Goal: Check status: Check status

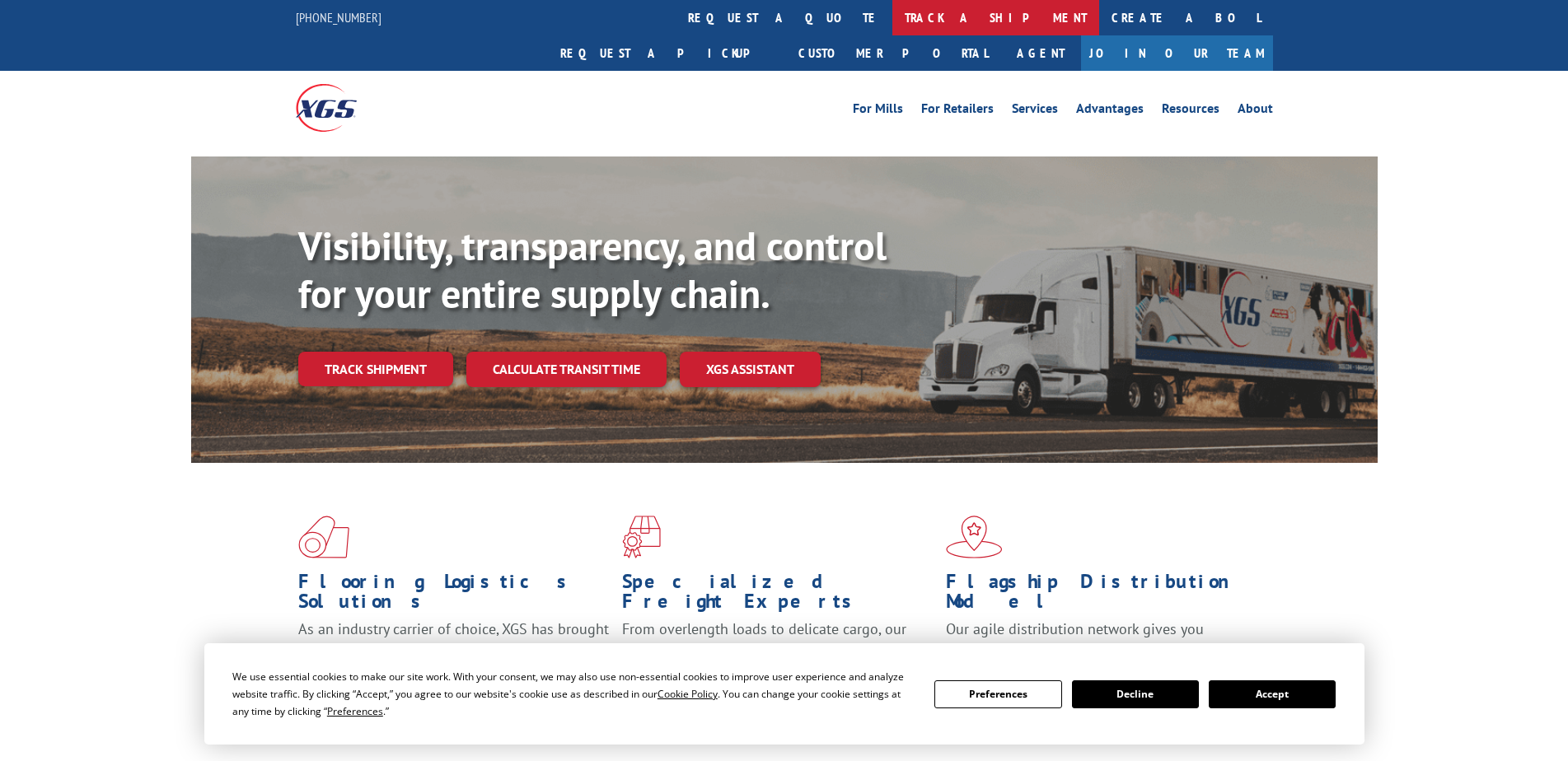
click at [893, 15] on link "track a shipment" at bounding box center [996, 17] width 207 height 35
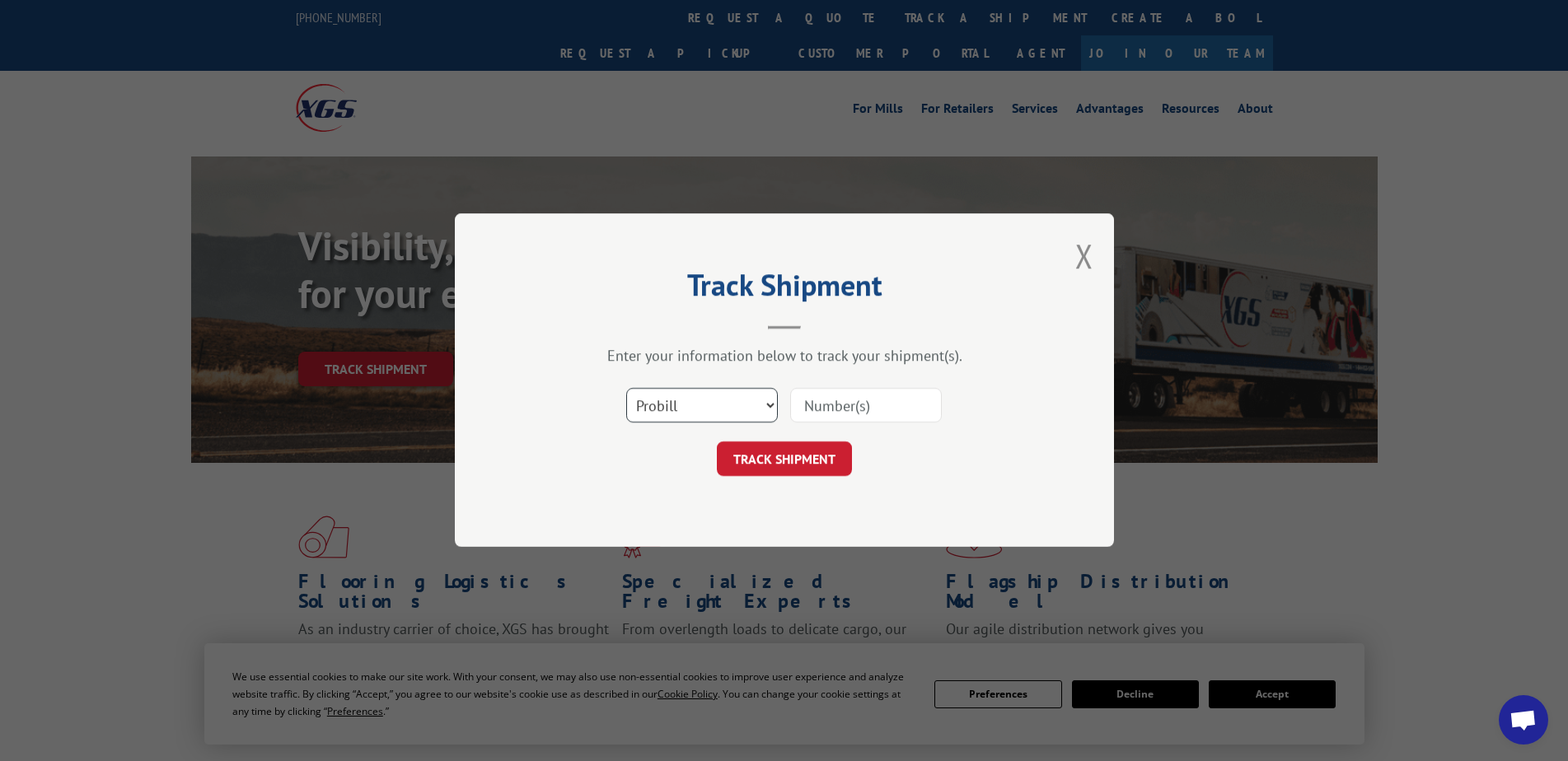
click at [761, 412] on select "Select category... Probill BOL PO" at bounding box center [702, 406] width 152 height 34
select select "bol"
click at [626, 389] on select "Select category... Probill BOL PO" at bounding box center [702, 406] width 152 height 34
click at [840, 403] on input at bounding box center [866, 406] width 152 height 34
paste input "3393925"
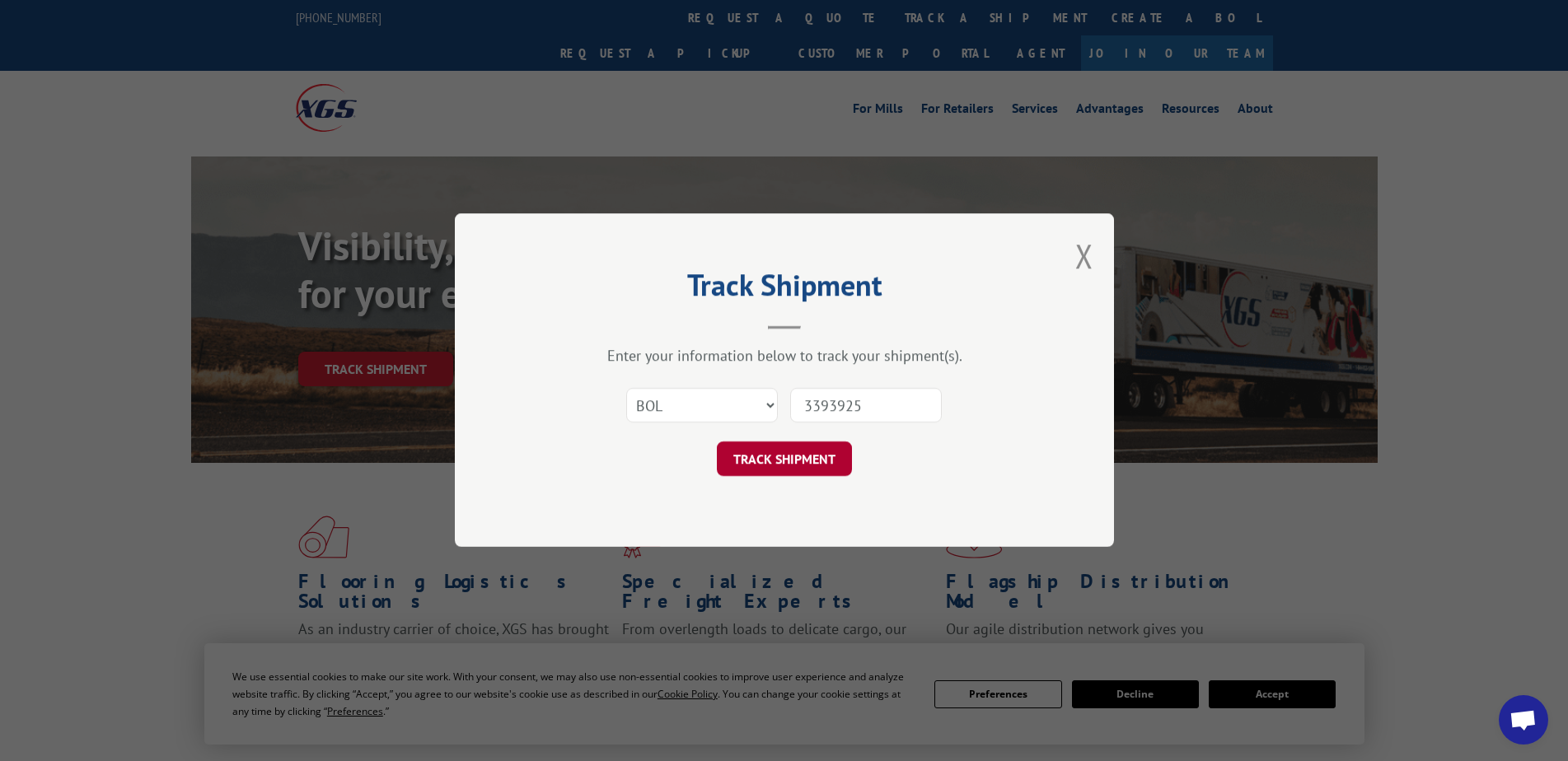
type input "3393925"
click at [809, 459] on button "TRACK SHIPMENT" at bounding box center [784, 459] width 135 height 34
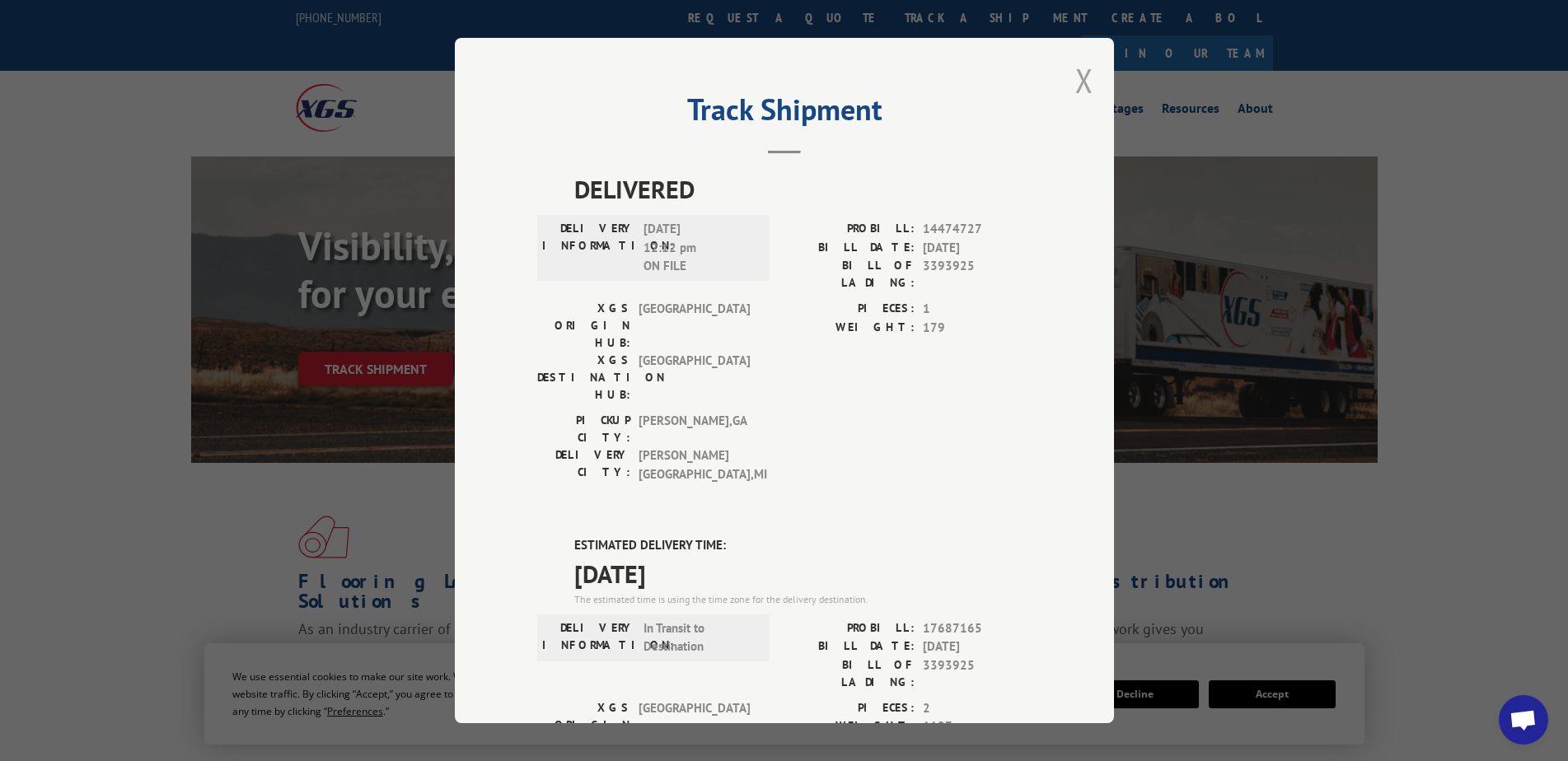
click at [1075, 76] on button "Close modal" at bounding box center [1084, 80] width 18 height 43
